Goal: Task Accomplishment & Management: Manage account settings

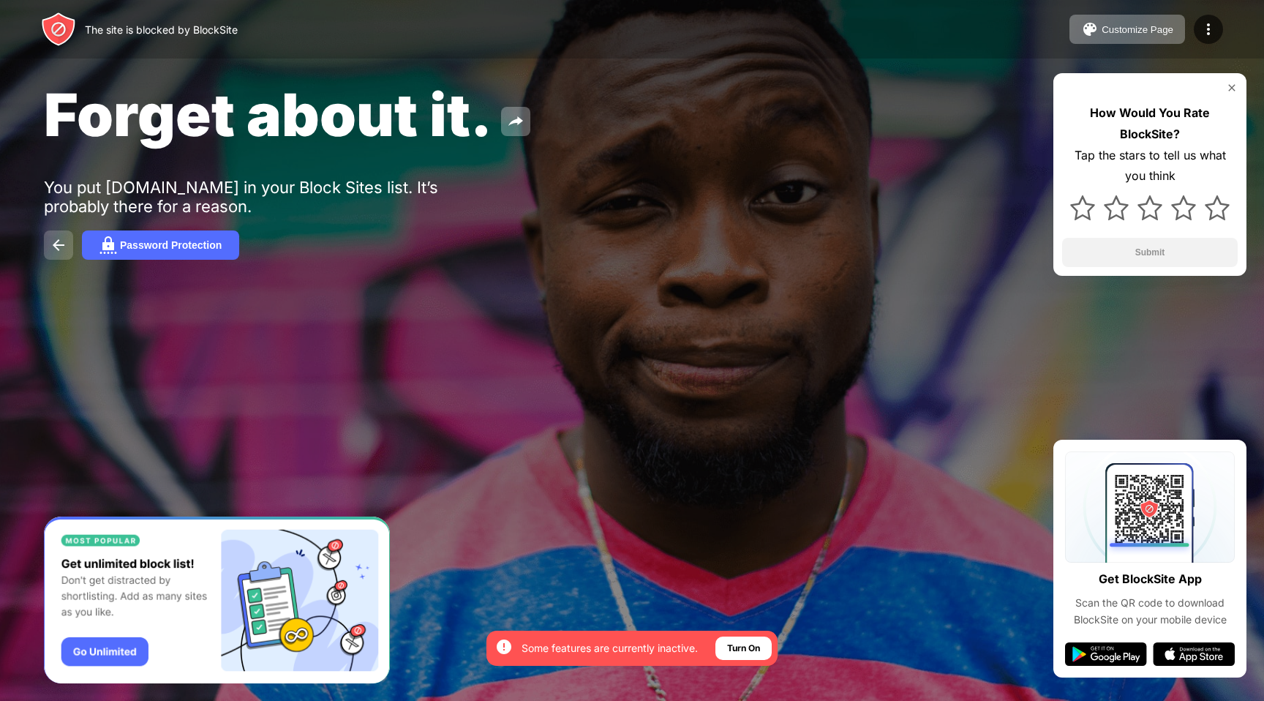
click at [65, 252] on img at bounding box center [59, 245] width 18 height 18
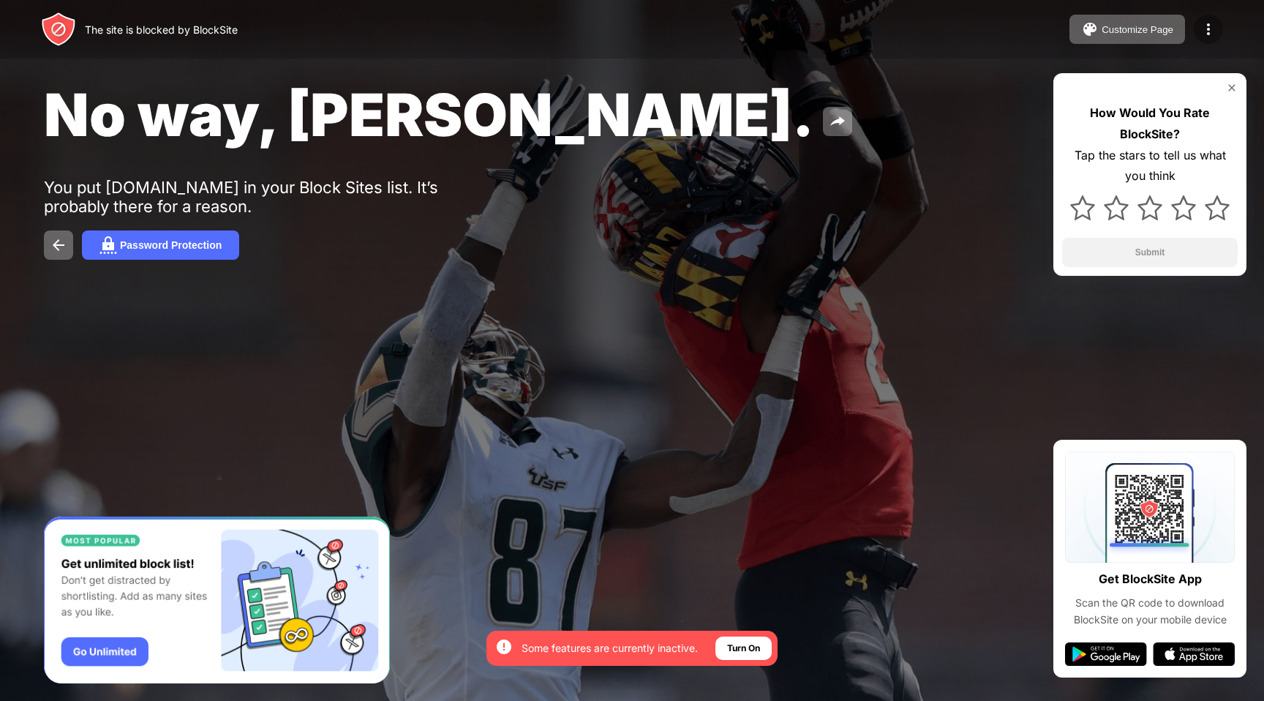
click at [1209, 28] on img at bounding box center [1208, 29] width 18 height 18
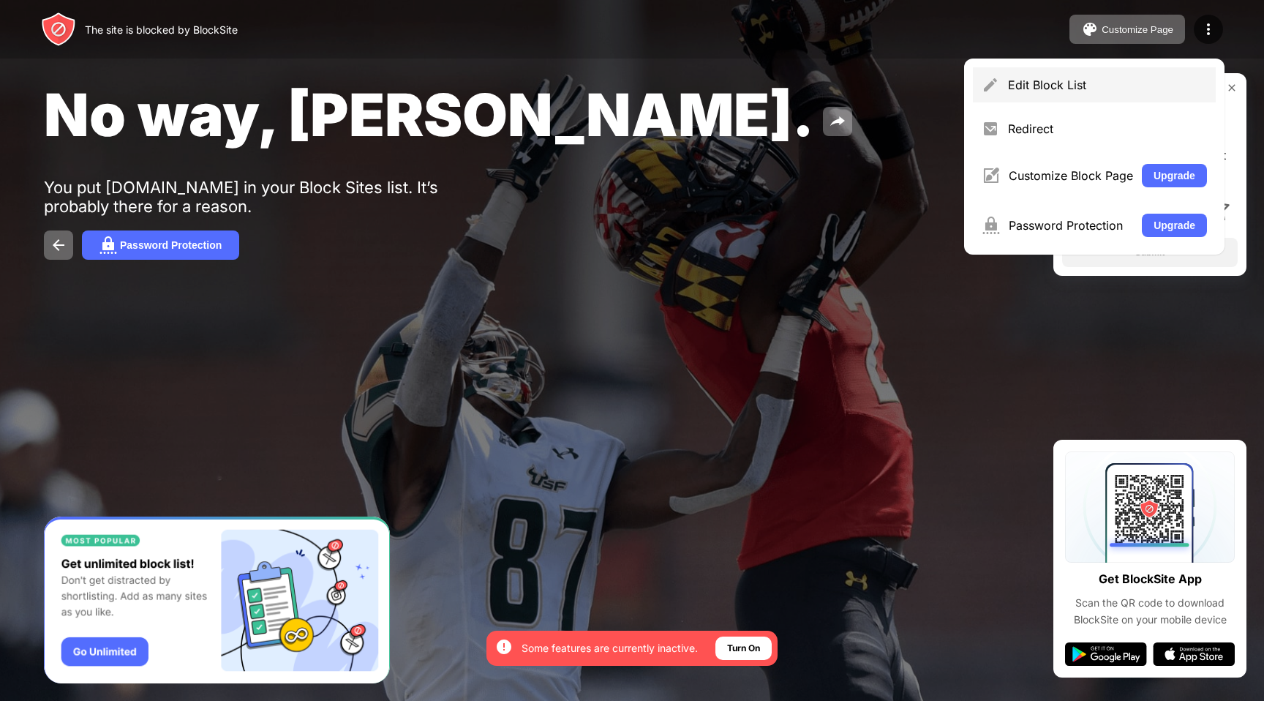
click at [1030, 90] on div "Edit Block List" at bounding box center [1107, 85] width 199 height 15
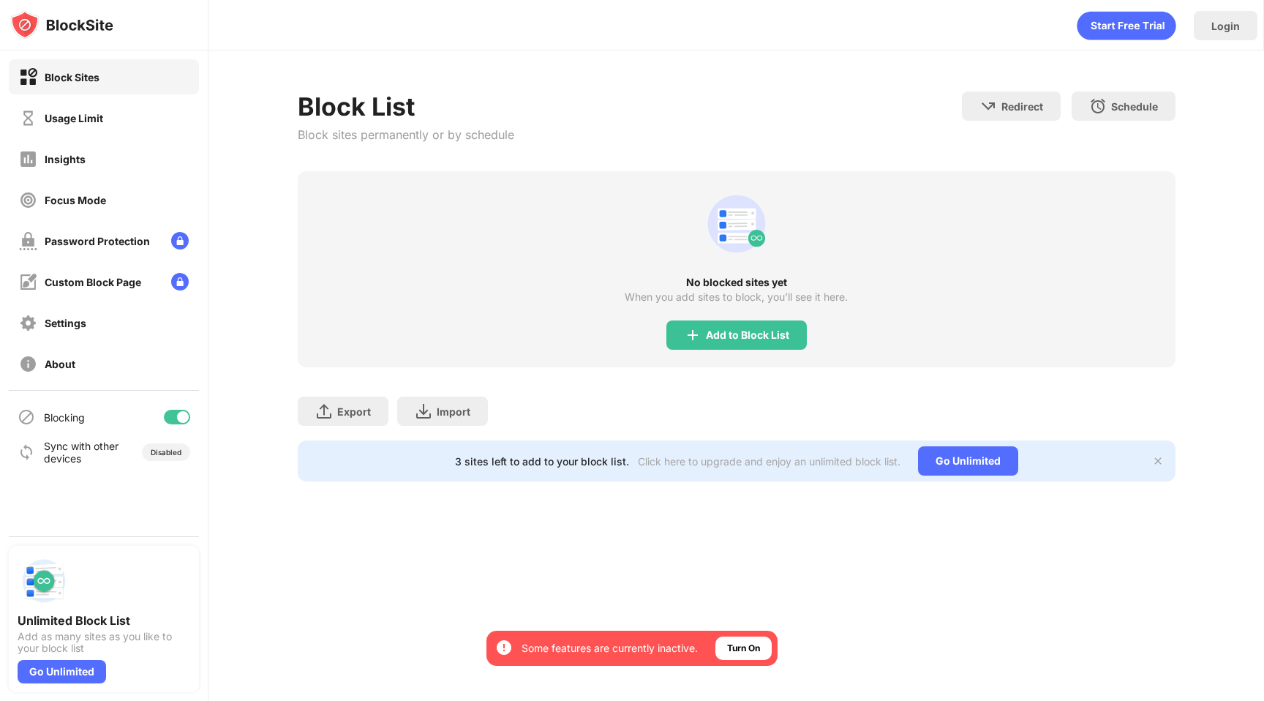
click at [77, 123] on div "Usage Limit" at bounding box center [74, 118] width 58 height 12
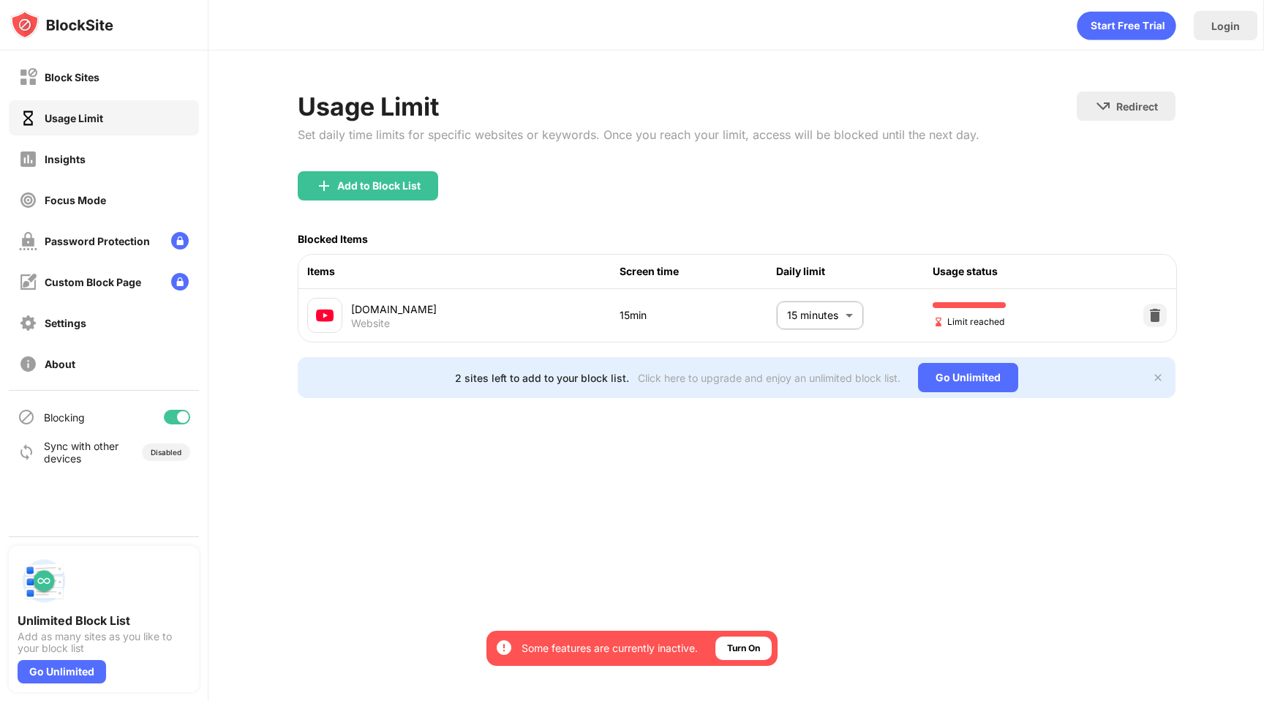
click at [815, 320] on body "By opting in, you ensure access to all the features and benefits that rely on t…" at bounding box center [632, 350] width 1264 height 701
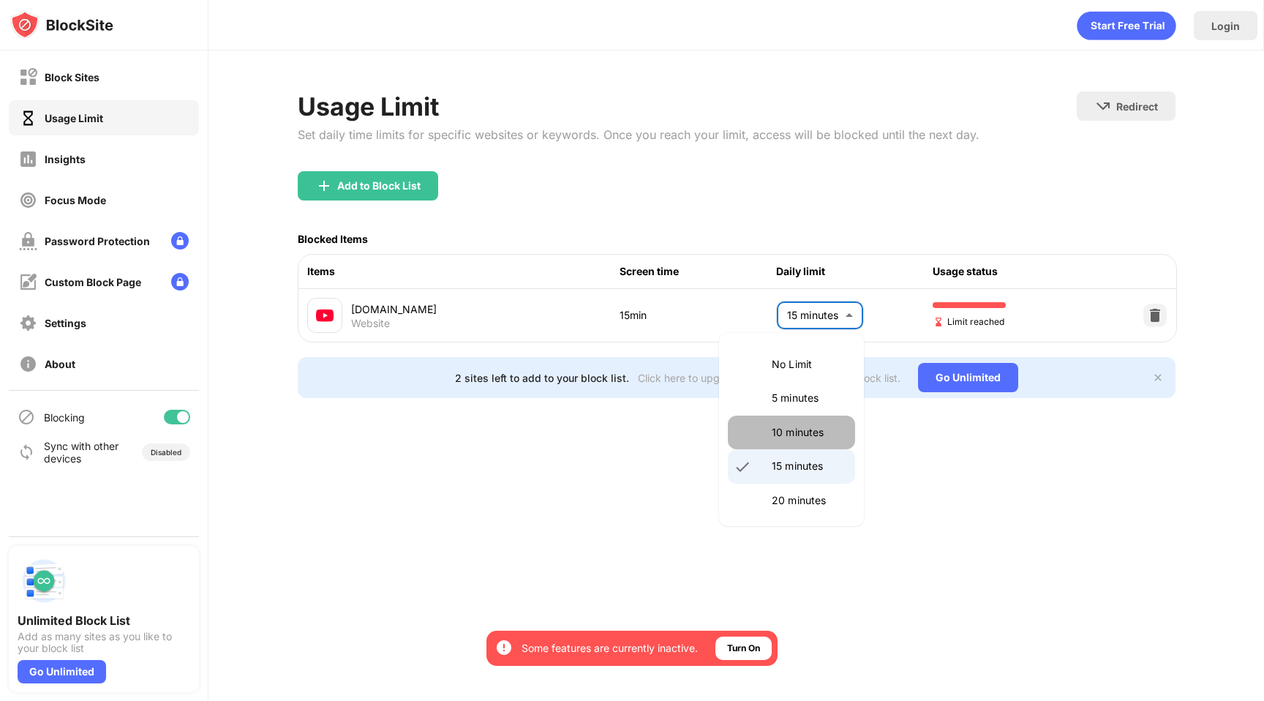
click at [779, 431] on p "10 minutes" at bounding box center [808, 432] width 75 height 16
type input "**"
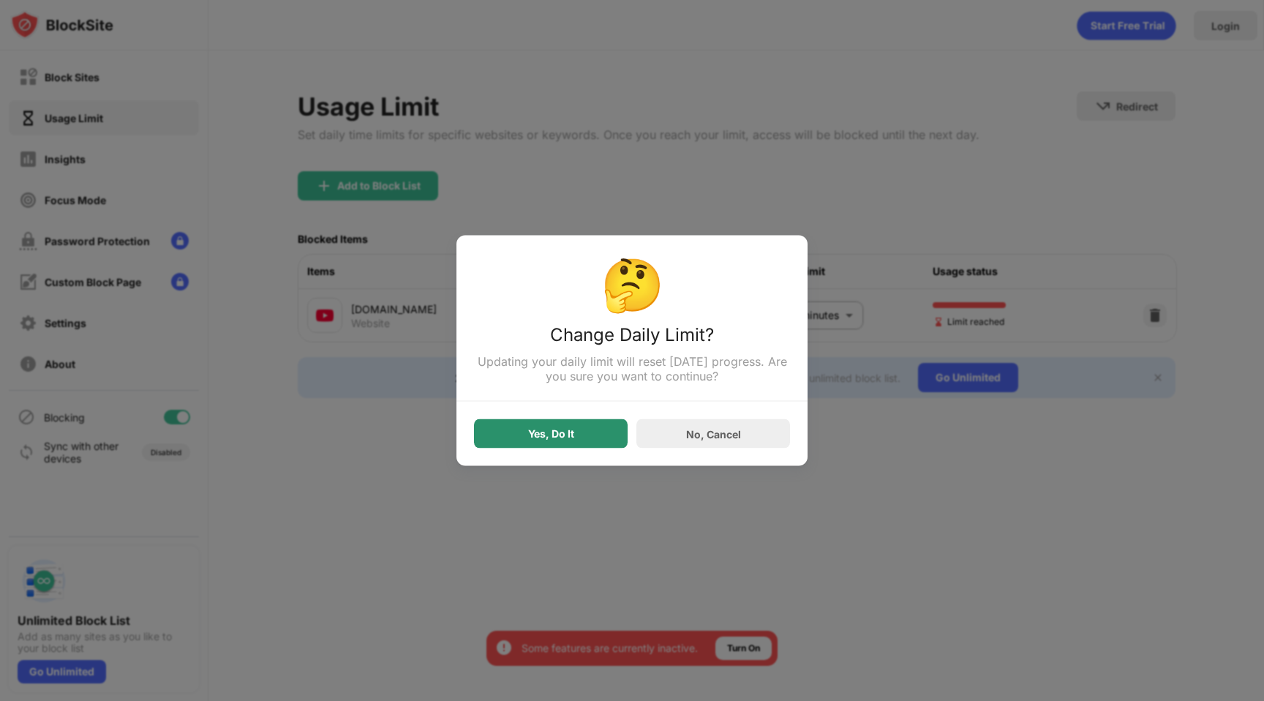
click at [565, 437] on div "Yes, Do It" at bounding box center [551, 434] width 46 height 12
